Goal: Task Accomplishment & Management: Manage account settings

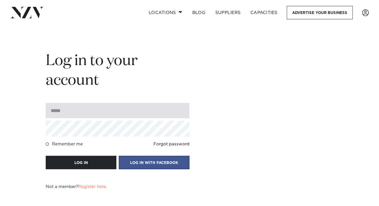
drag, startPoint x: 64, startPoint y: 117, endPoint x: 77, endPoint y: 118, distance: 12.8
click at [64, 117] on input "email" at bounding box center [118, 110] width 144 height 15
type input "**********"
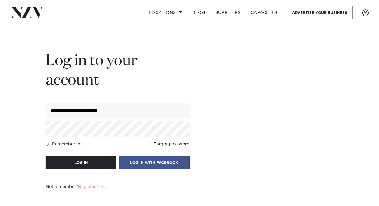
click at [46, 156] on button "LOG IN" at bounding box center [81, 162] width 71 height 13
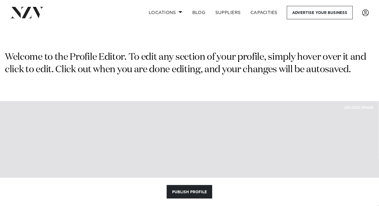
type textarea "**********"
type input "*"
type input "****"
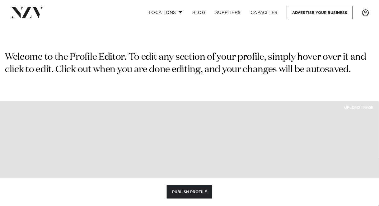
type input "*"
type input "***"
type input "*"
type input "****"
type input "*"
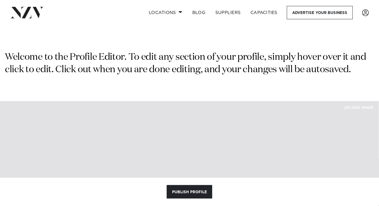
type input "**"
type input "**********"
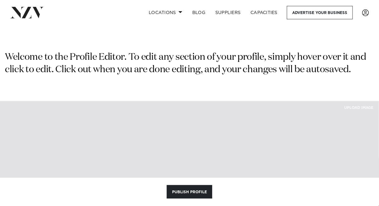
type input "**********"
type textarea "**********"
type input "**"
select select "*"
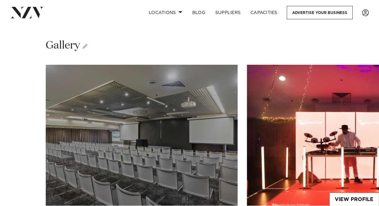
scroll to position [1183, 0]
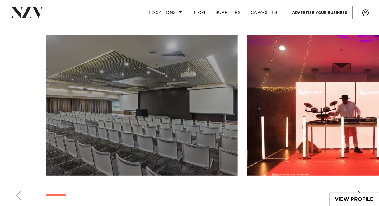
click at [146, 91] on img "1 / 20" at bounding box center [142, 105] width 192 height 141
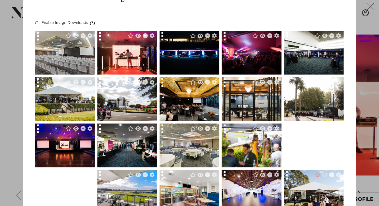
scroll to position [0, 0]
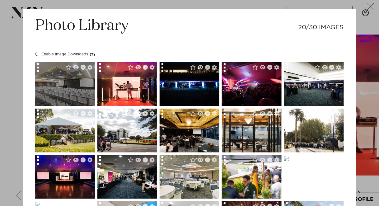
click at [66, 83] on img at bounding box center [65, 84] width 66 height 44
type textarea "**********"
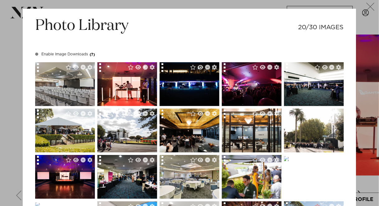
click at [67, 54] on div "Enable Image Downloads (?)" at bounding box center [68, 54] width 55 height 6
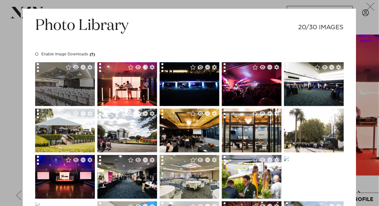
click at [59, 84] on img at bounding box center [65, 84] width 66 height 44
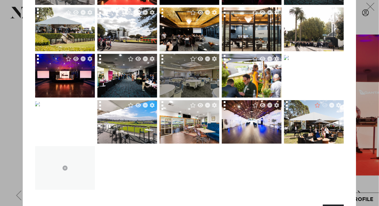
scroll to position [93, 0]
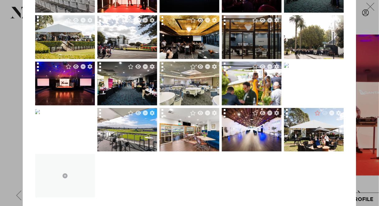
click at [248, 39] on img at bounding box center [252, 37] width 60 height 90
click at [247, 37] on img at bounding box center [252, 37] width 60 height 90
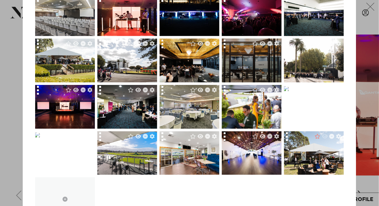
scroll to position [62, 0]
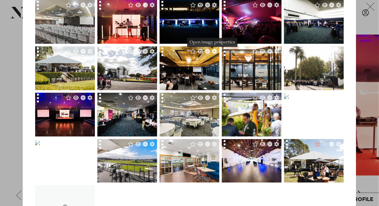
click at [213, 50] on icon "Open image properties" at bounding box center [214, 51] width 5 height 5
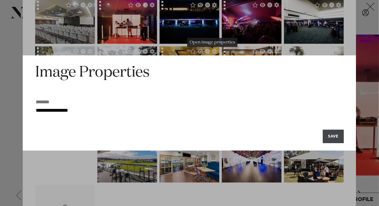
click at [336, 135] on button "SAVE" at bounding box center [333, 136] width 21 height 13
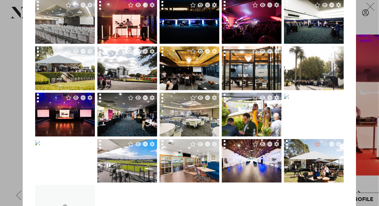
click at [161, 54] on div at bounding box center [164, 52] width 9 height 13
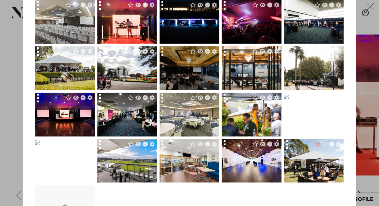
click at [184, 72] on img at bounding box center [190, 68] width 66 height 44
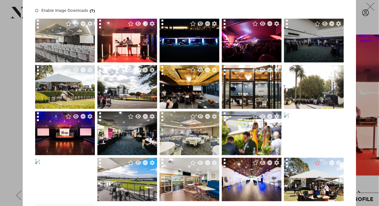
scroll to position [0, 0]
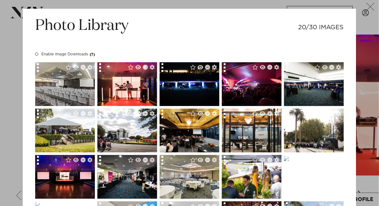
click at [366, 7] on icon "button" at bounding box center [370, 7] width 8 height 8
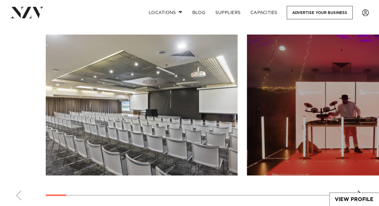
click at [354, 86] on img "2 / 20" at bounding box center [343, 105] width 192 height 141
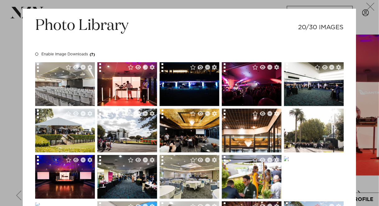
click at [368, 7] on icon "button" at bounding box center [370, 7] width 8 height 8
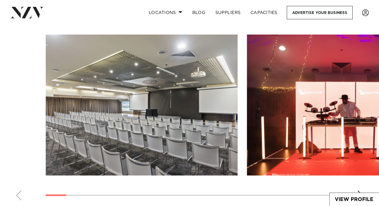
click at [361, 190] on div "Next slide" at bounding box center [360, 195] width 6 height 10
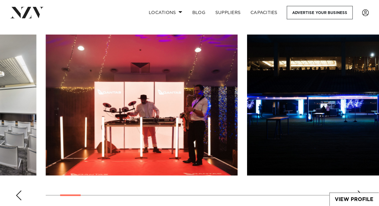
click at [361, 190] on div "Next slide" at bounding box center [360, 195] width 6 height 10
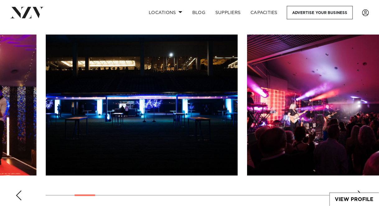
click at [361, 190] on div "Next slide" at bounding box center [360, 195] width 6 height 10
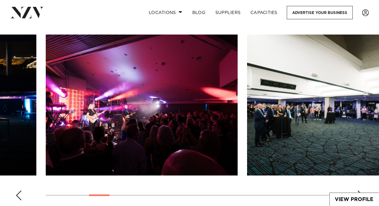
click at [361, 190] on div "Next slide" at bounding box center [360, 195] width 6 height 10
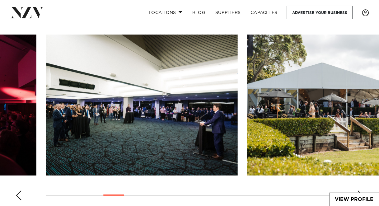
click at [361, 190] on div "Next slide" at bounding box center [360, 195] width 6 height 10
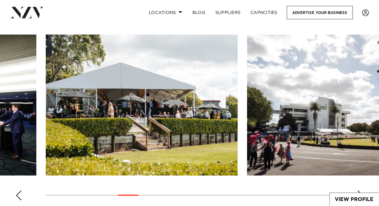
click at [361, 190] on div "Next slide" at bounding box center [360, 195] width 6 height 10
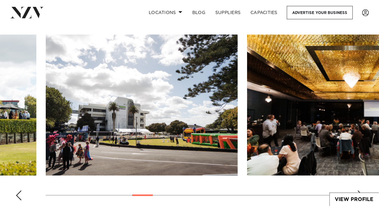
click at [360, 190] on div "Next slide" at bounding box center [360, 195] width 6 height 10
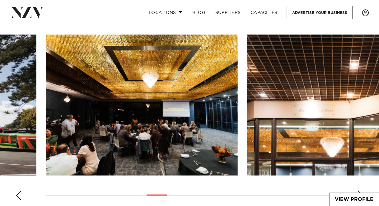
click at [360, 190] on div "Next slide" at bounding box center [360, 195] width 6 height 10
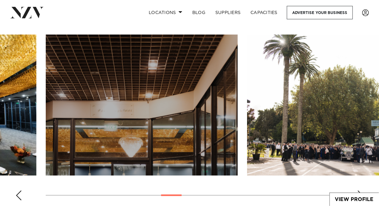
click at [122, 109] on img "9 / 20" at bounding box center [142, 105] width 192 height 141
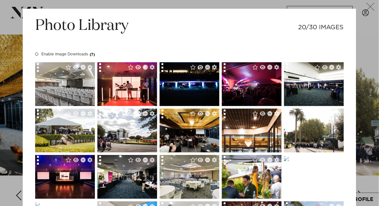
click at [368, 6] on icon "button" at bounding box center [370, 7] width 8 height 8
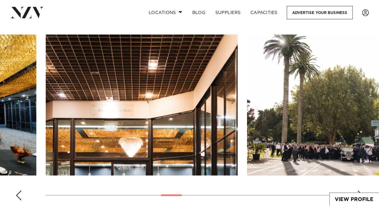
click at [361, 190] on div "Next slide" at bounding box center [360, 195] width 6 height 10
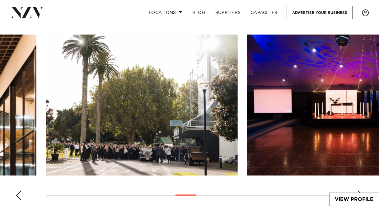
click at [363, 190] on div "Next slide" at bounding box center [360, 195] width 6 height 10
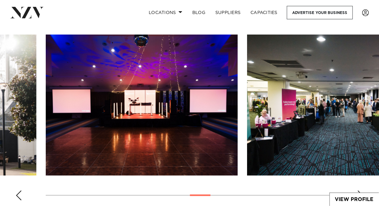
click at [363, 190] on div "Next slide" at bounding box center [360, 195] width 6 height 10
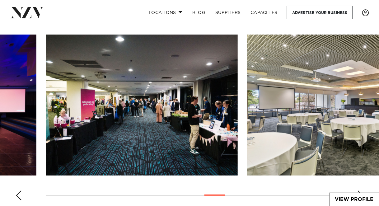
click at [361, 190] on div "Next slide" at bounding box center [360, 195] width 6 height 10
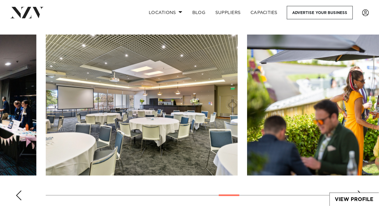
click at [361, 190] on div "Next slide" at bounding box center [360, 195] width 6 height 10
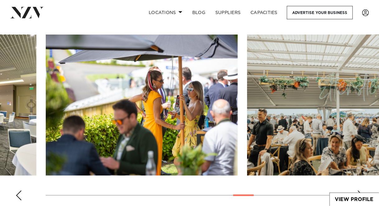
click at [361, 190] on div "Next slide" at bounding box center [360, 195] width 6 height 10
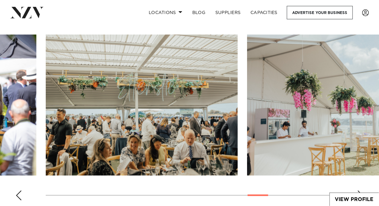
click at [361, 190] on div "Next slide" at bounding box center [360, 195] width 6 height 10
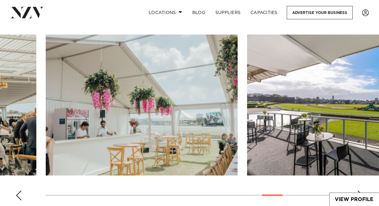
click at [360, 190] on div "Next slide" at bounding box center [360, 195] width 6 height 10
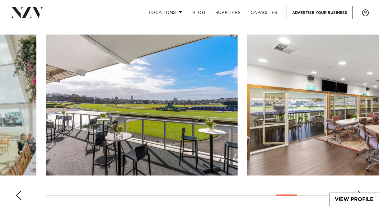
click at [360, 190] on div "Next slide" at bounding box center [360, 195] width 6 height 10
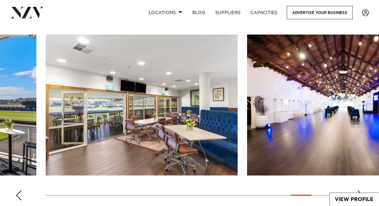
click at [360, 190] on div "Next slide" at bounding box center [360, 195] width 6 height 10
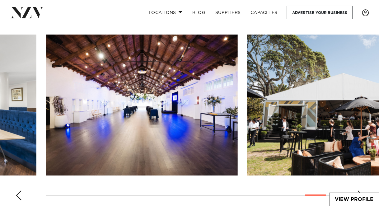
click at [360, 190] on div "Next slide" at bounding box center [360, 195] width 6 height 10
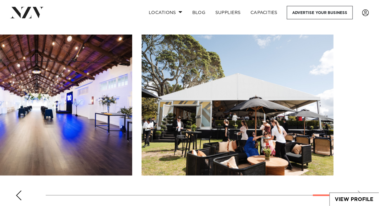
click at [359, 184] on swiper-container at bounding box center [189, 120] width 379 height 171
